Goal: Information Seeking & Learning: Learn about a topic

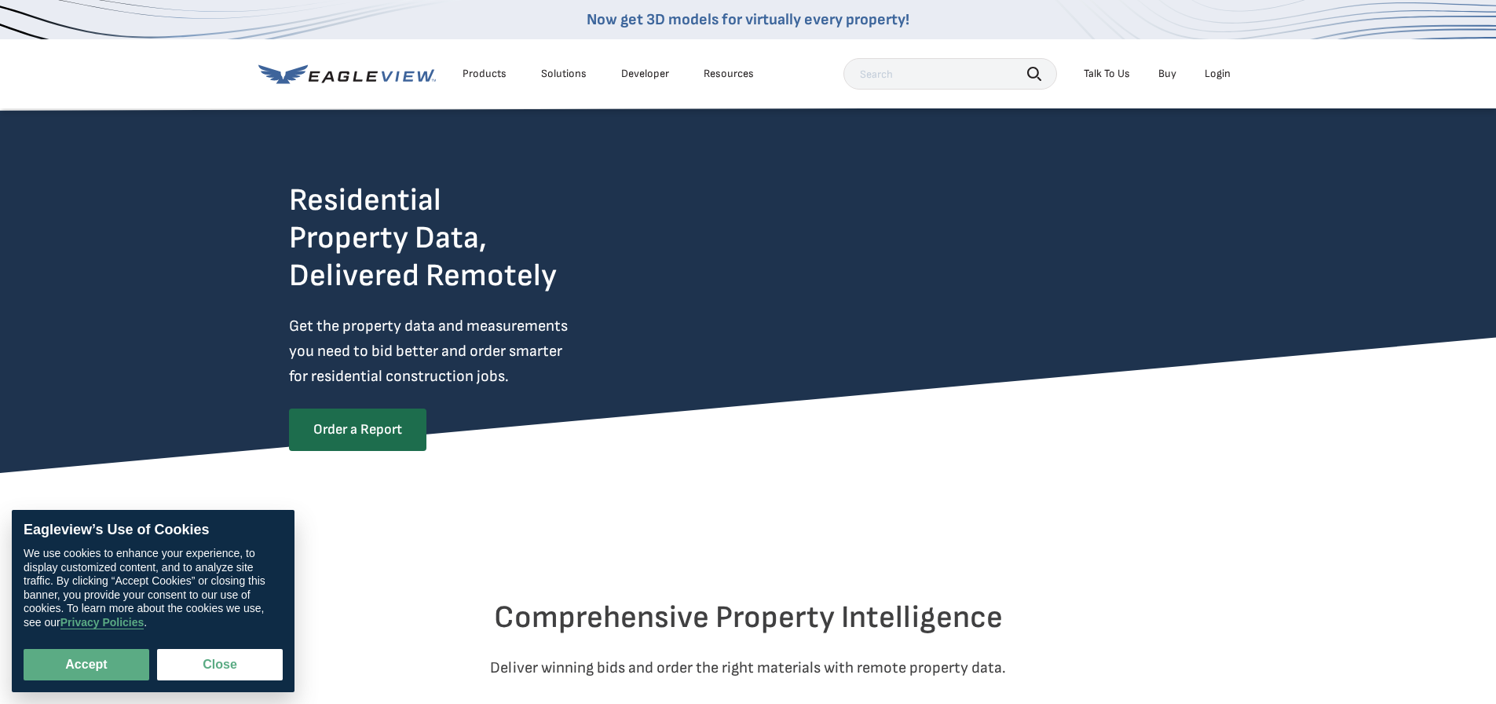
click at [219, 666] on button "Close" at bounding box center [220, 664] width 126 height 31
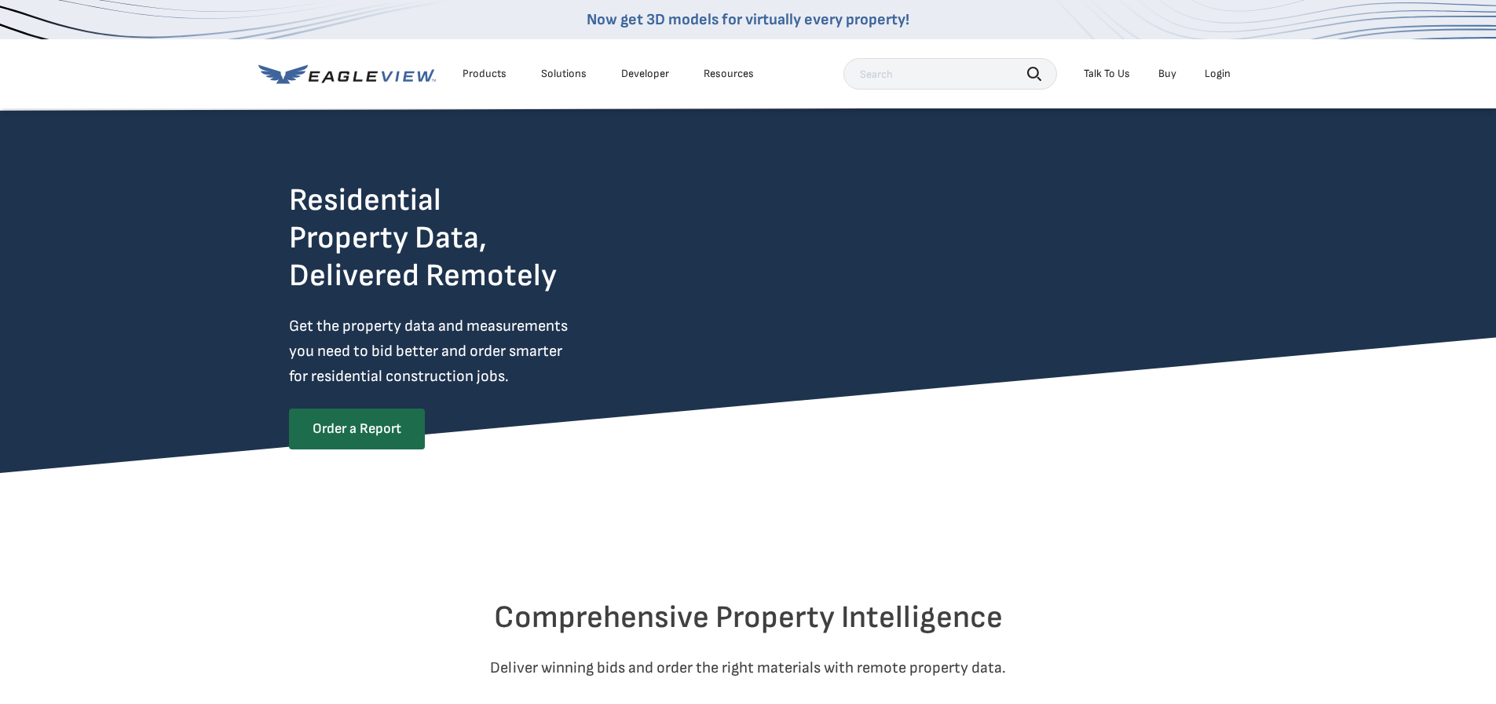
click at [397, 427] on link "Order a Report" at bounding box center [357, 428] width 136 height 41
click at [557, 79] on div "Solutions" at bounding box center [564, 74] width 46 height 14
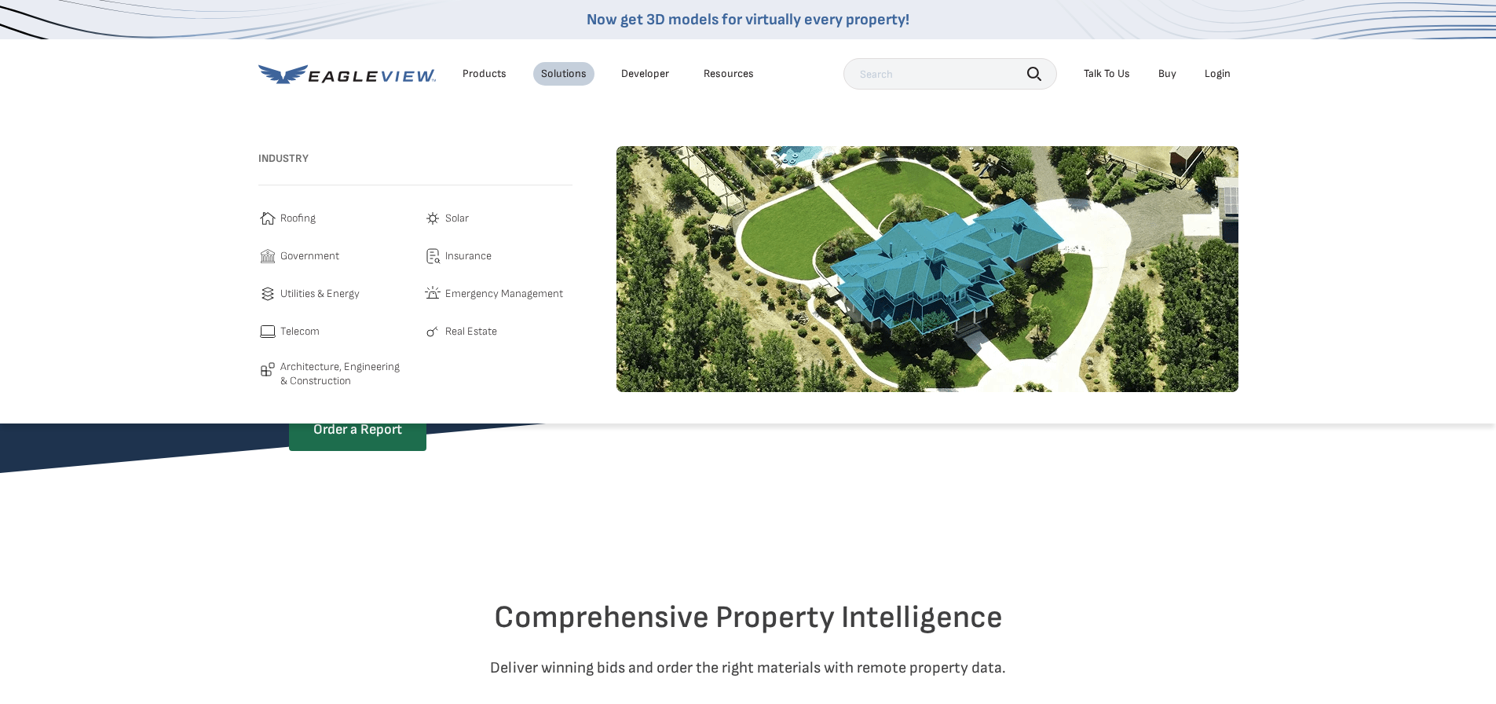
click at [287, 214] on span "Roofing" at bounding box center [297, 218] width 35 height 19
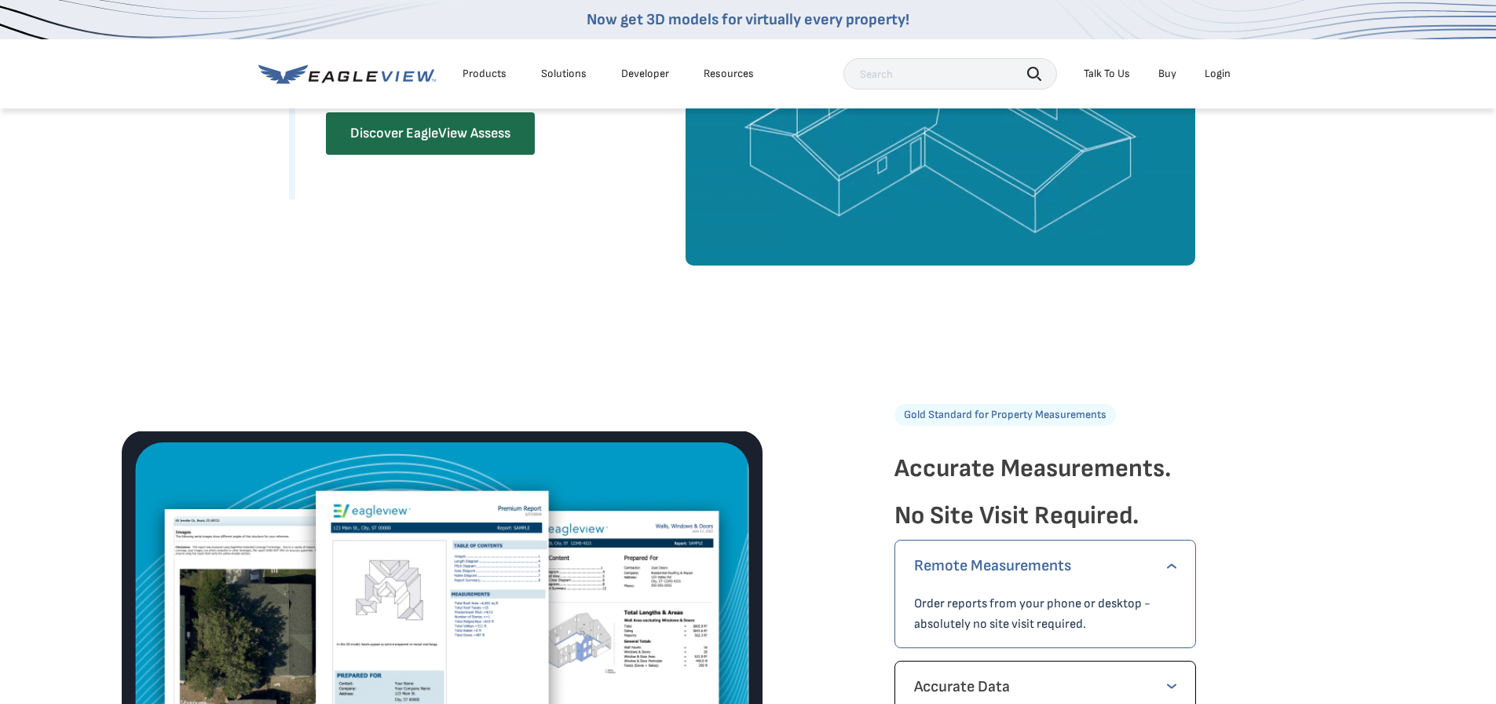
scroll to position [1414, 0]
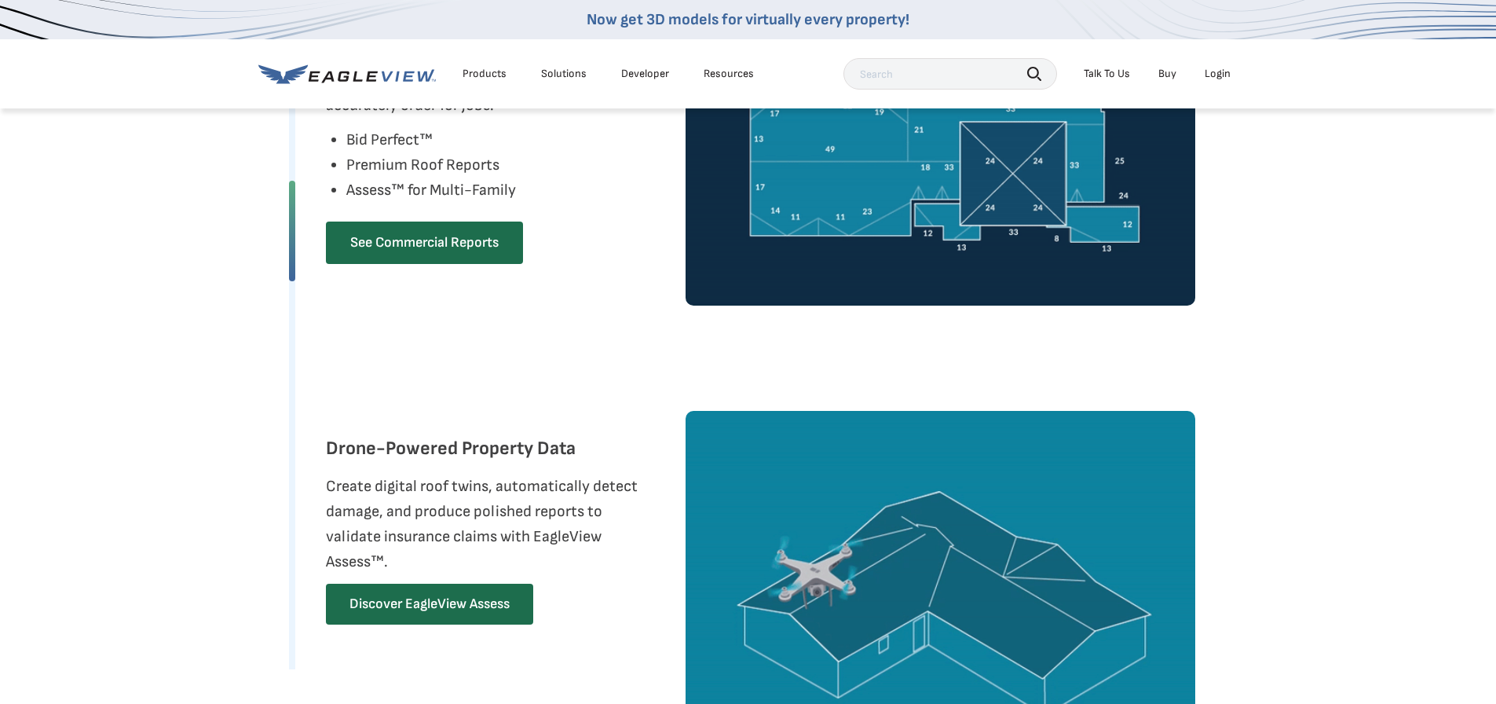
click at [478, 615] on link "Discover EagleView Assess" at bounding box center [429, 604] width 207 height 41
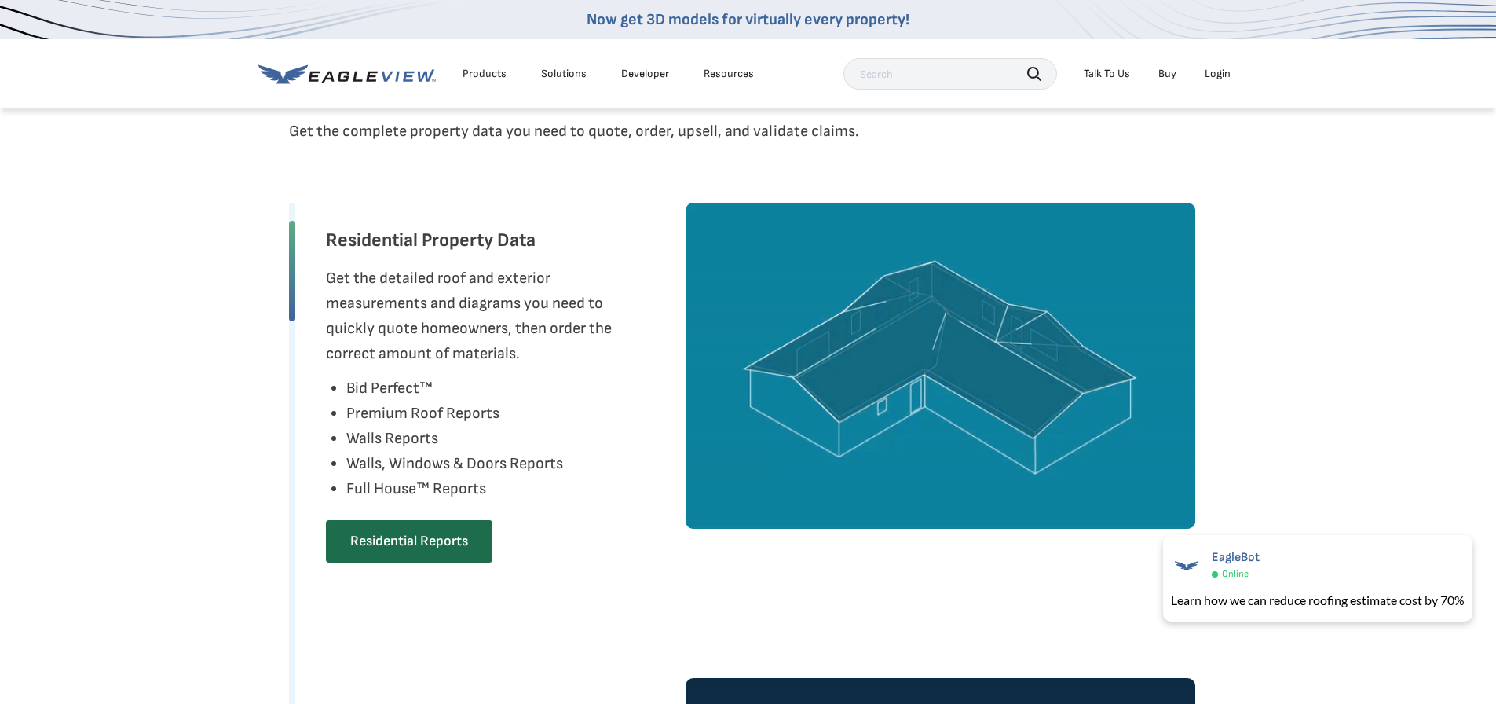
scroll to position [727, 0]
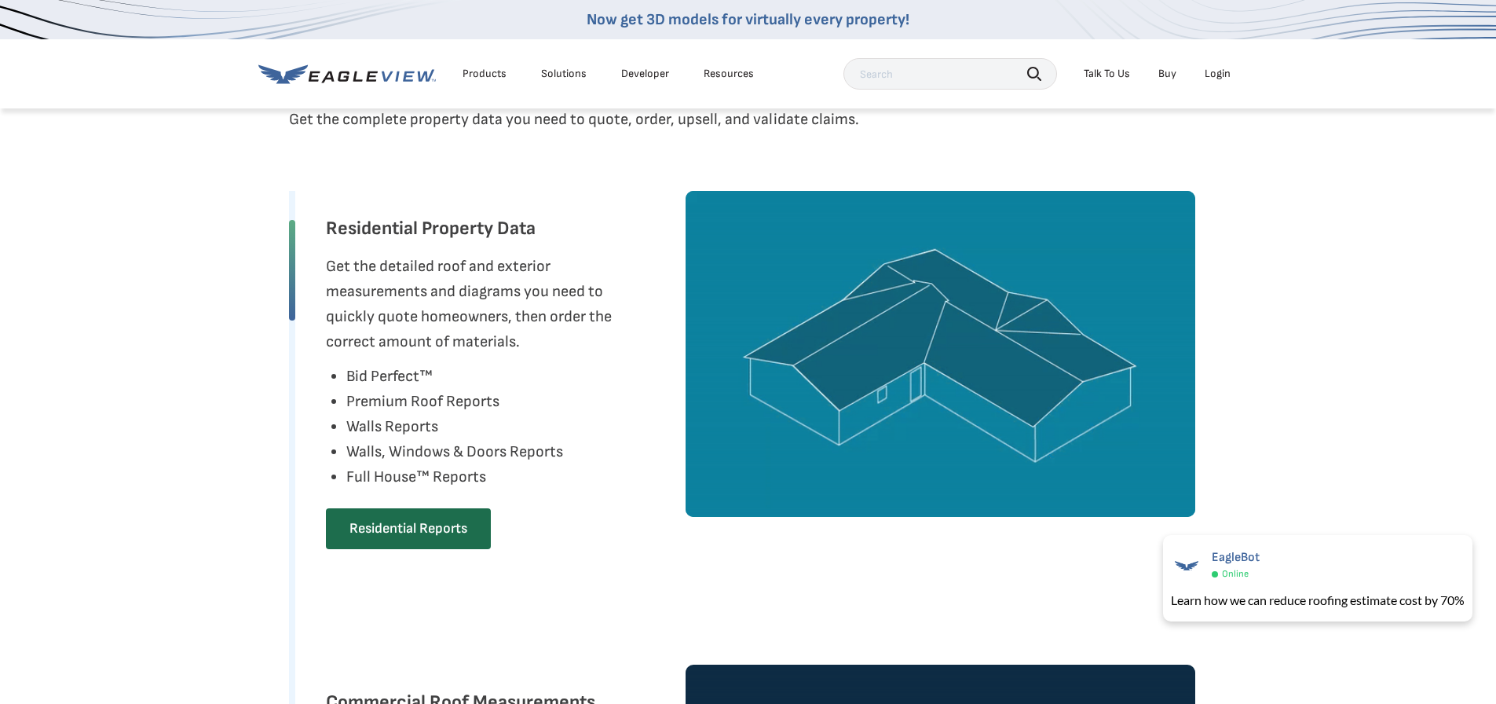
click at [362, 523] on link "Residential Reports" at bounding box center [408, 528] width 165 height 41
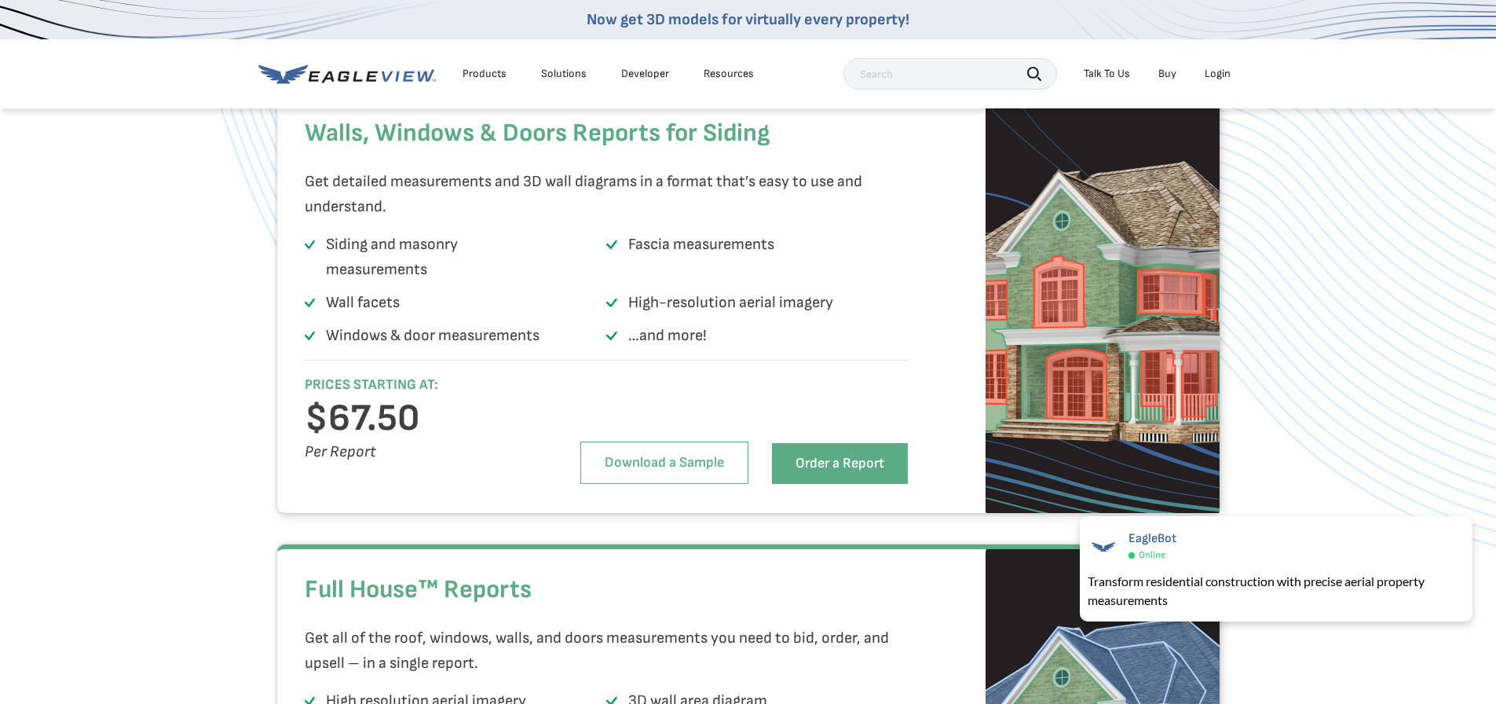
scroll to position [2640, 0]
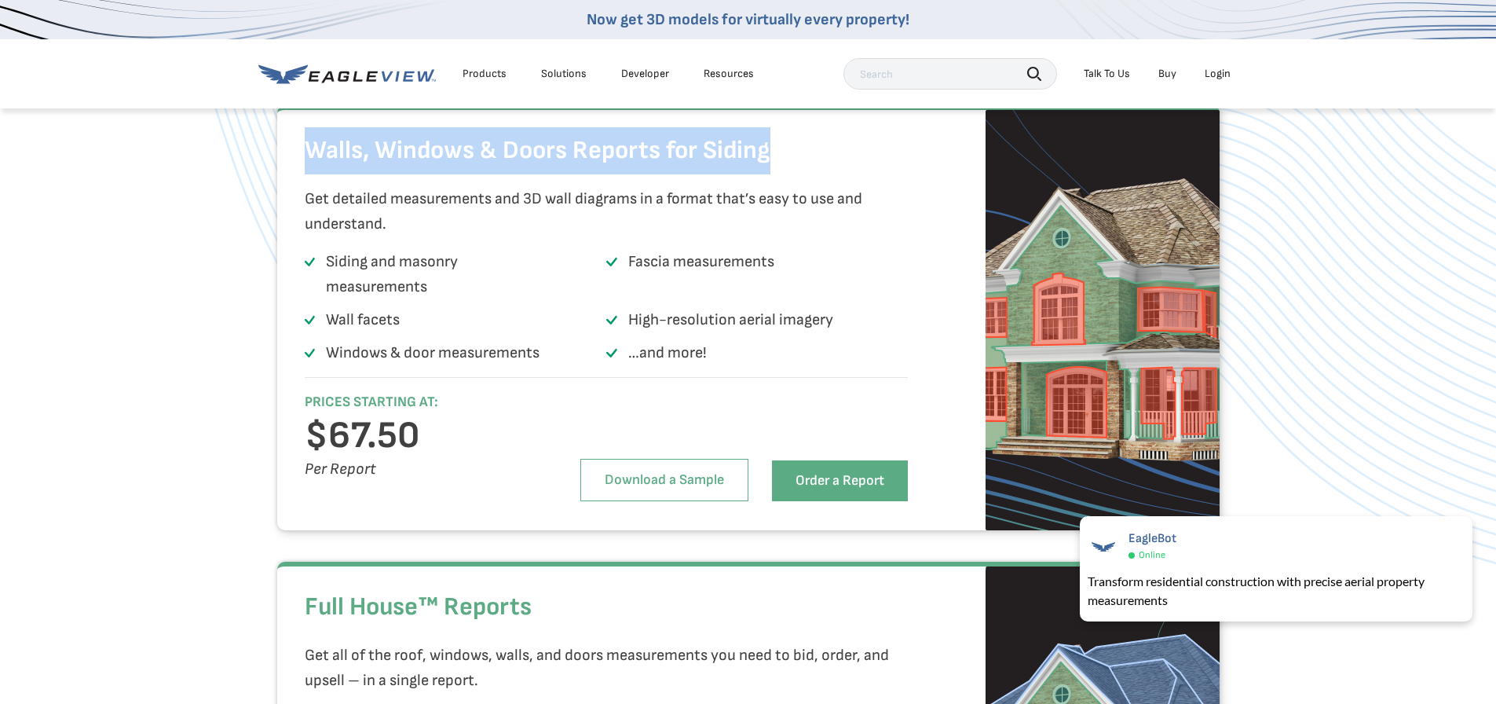
drag, startPoint x: 306, startPoint y: 184, endPoint x: 766, endPoint y: 185, distance: 459.5
click at [766, 174] on h2 "Walls, Windows & Doors Reports for Siding" at bounding box center [607, 150] width 604 height 47
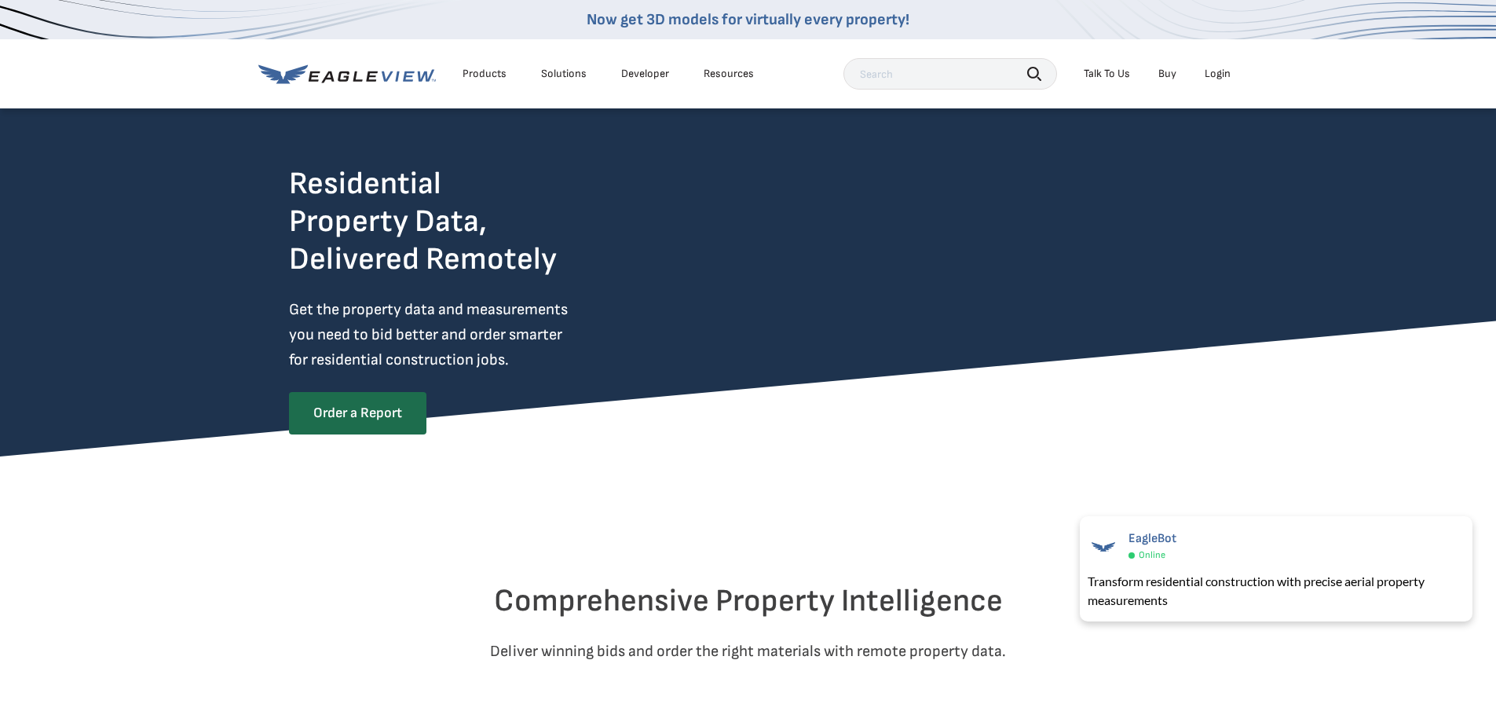
scroll to position [0, 0]
